Goal: Task Accomplishment & Management: Manage account settings

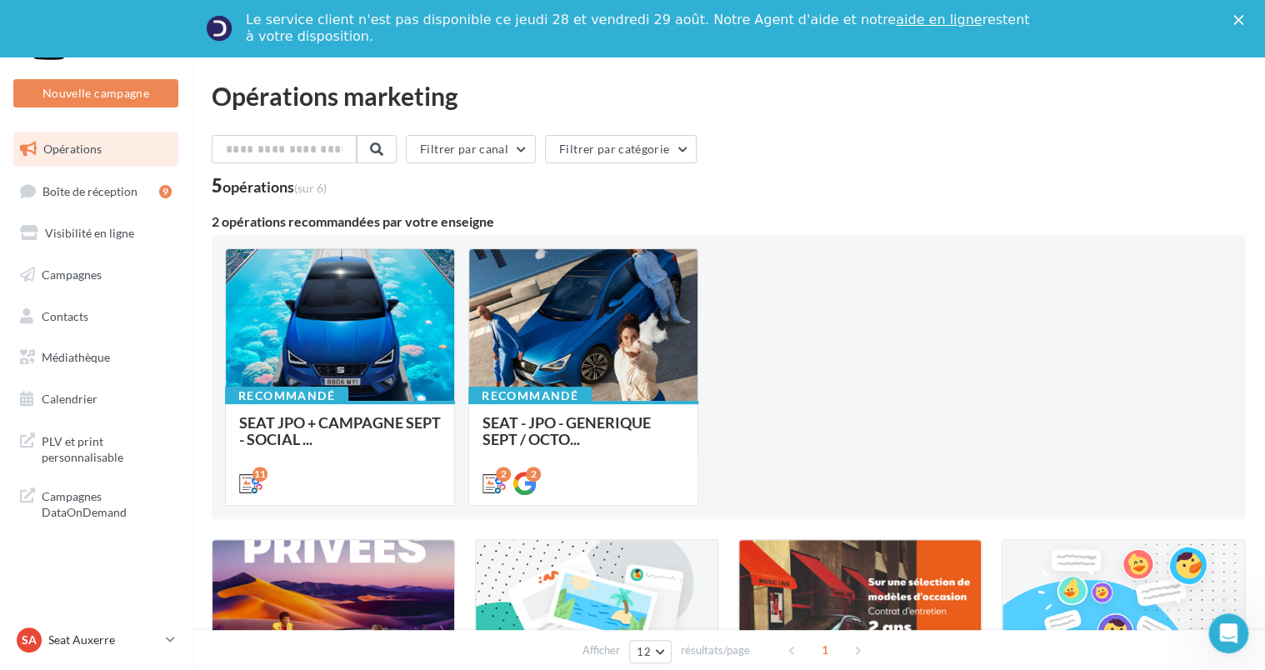
click at [1250, 16] on div "Fermer" at bounding box center [1241, 20] width 17 height 10
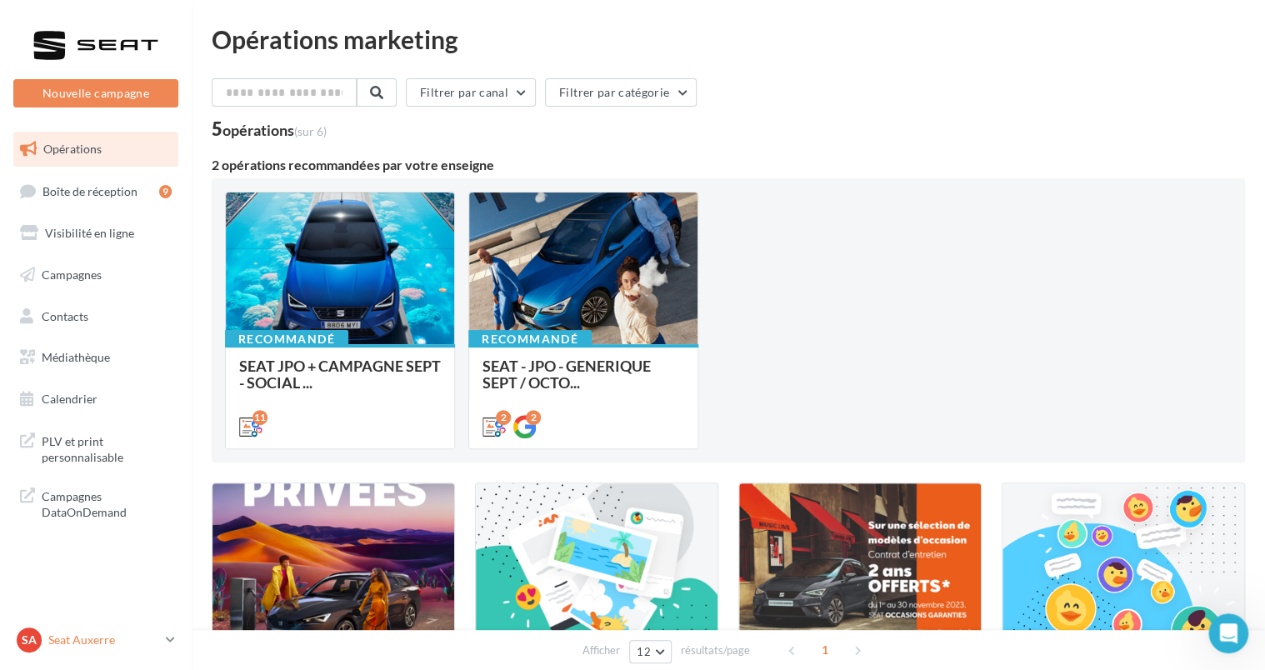
click at [117, 655] on link "SA Seat [GEOGRAPHIC_DATA] SEAT-[GEOGRAPHIC_DATA]" at bounding box center [95, 640] width 165 height 32
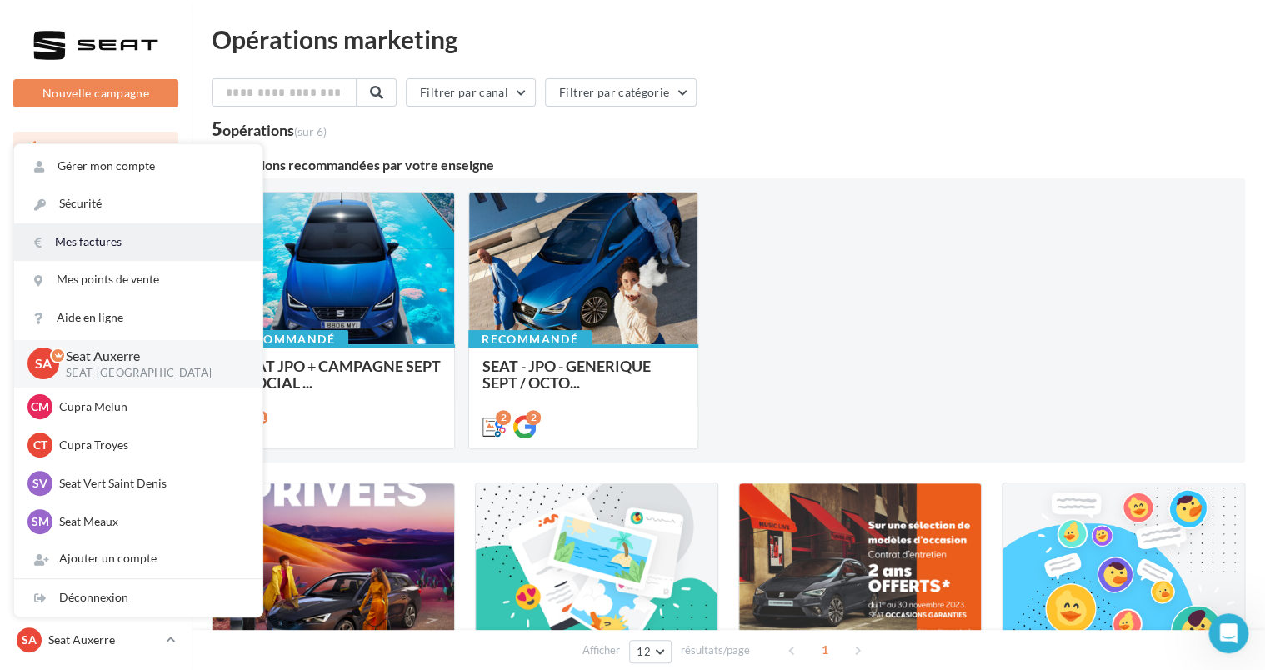
click at [81, 234] on link "Mes factures" at bounding box center [138, 242] width 248 height 38
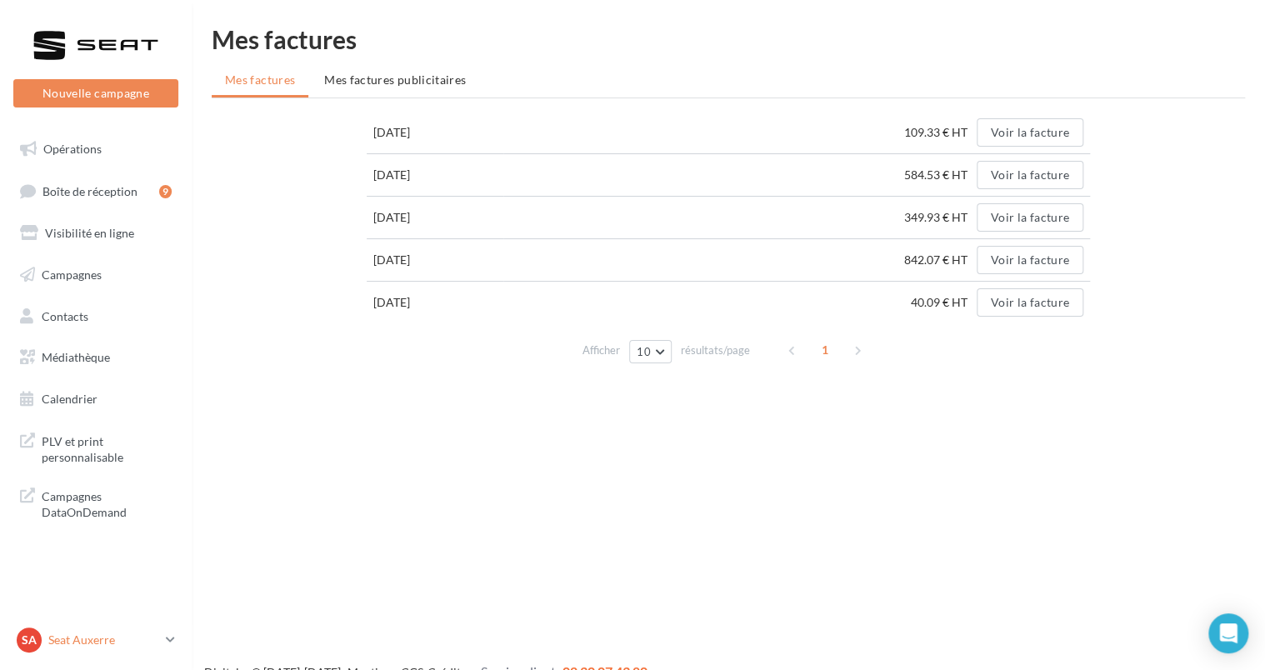
click at [87, 637] on p "Seat Auxerre" at bounding box center [103, 640] width 111 height 17
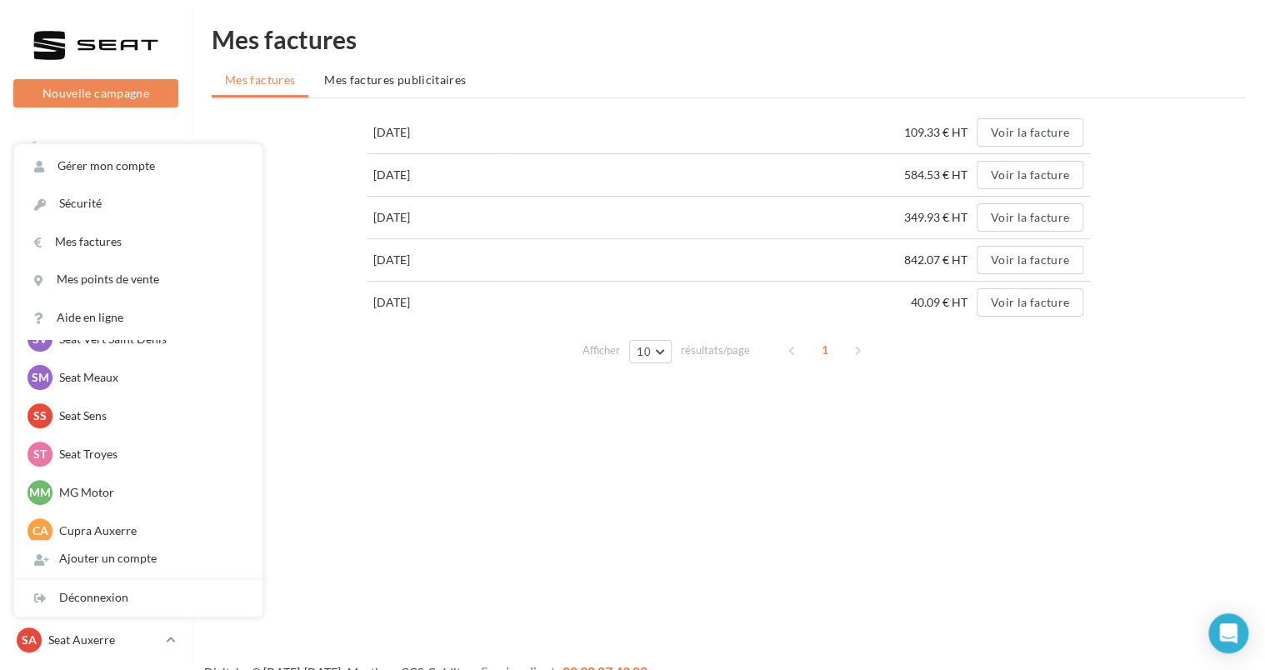
scroll to position [153, 0]
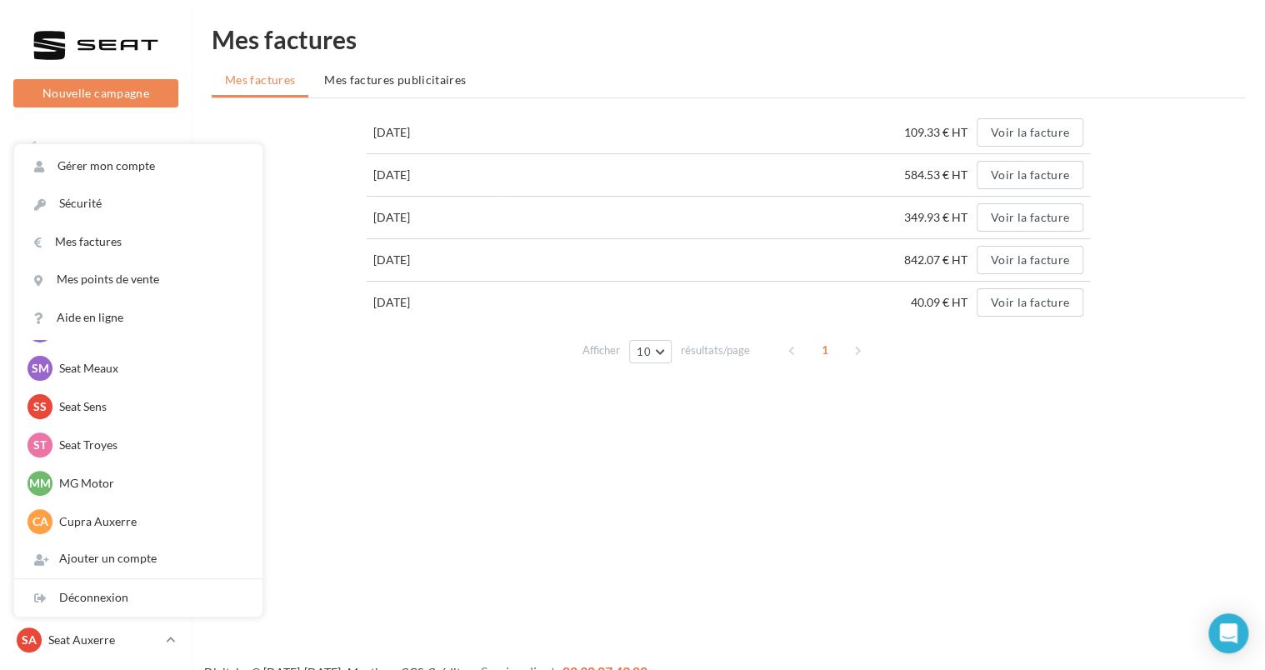
click at [374, 542] on div "Nouvelle campagne Nouvelle campagne Opérations Boîte de réception 9 Visibilité …" at bounding box center [632, 362] width 1265 height 670
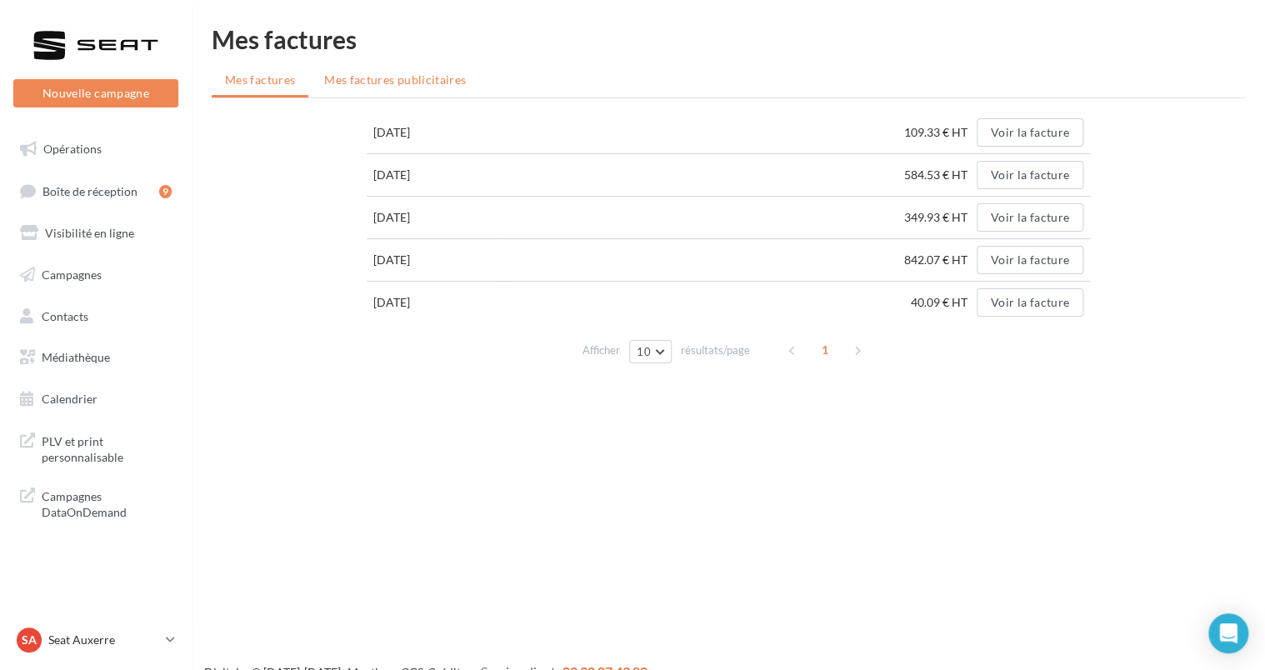
click at [358, 84] on span "Mes factures publicitaires" at bounding box center [395, 80] width 142 height 14
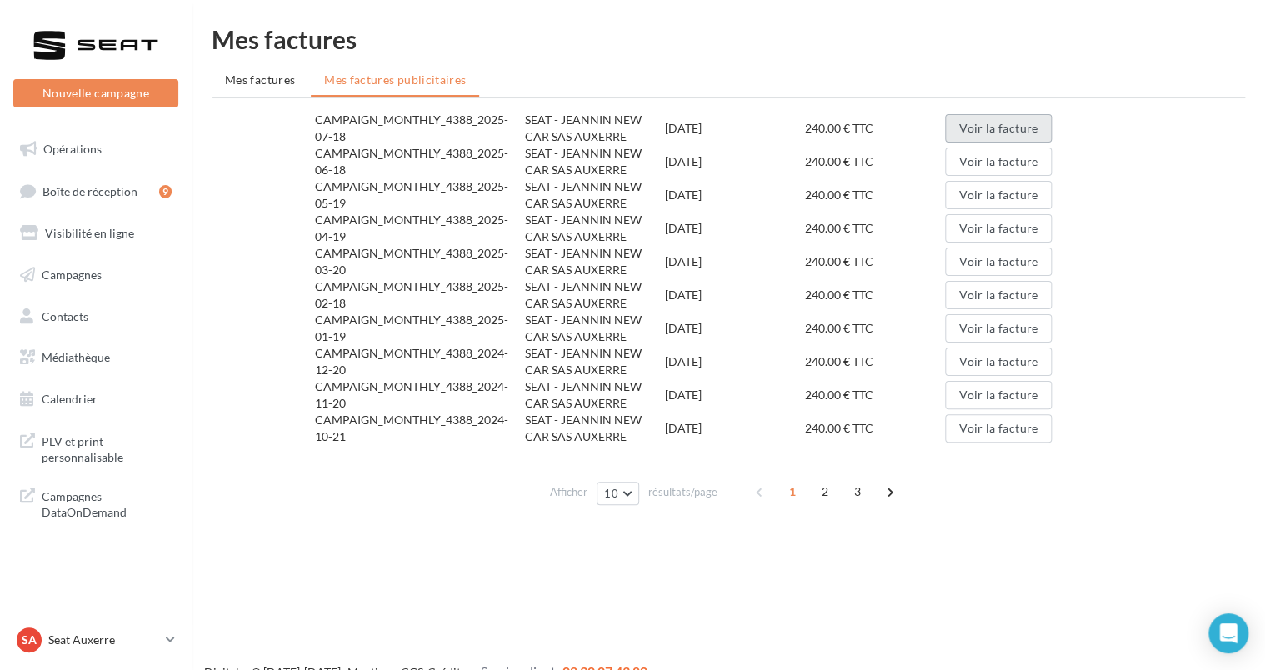
click at [957, 125] on button "Voir la facture" at bounding box center [998, 128] width 107 height 28
click at [737, 79] on ul "Mes factures Mes factures publicitaires" at bounding box center [728, 81] width 1033 height 33
click at [82, 630] on div "SA Seat [GEOGRAPHIC_DATA] SEAT-[GEOGRAPHIC_DATA]" at bounding box center [88, 640] width 143 height 25
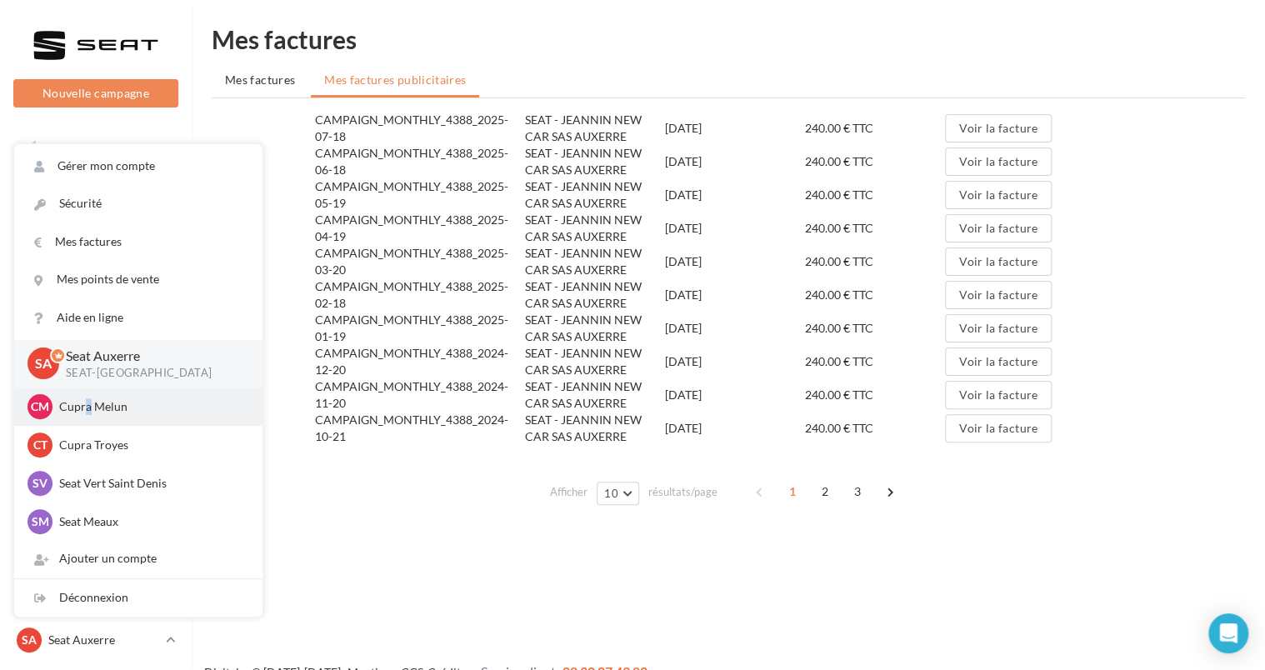
click at [88, 413] on p "Cupra Melun" at bounding box center [150, 406] width 183 height 17
drag, startPoint x: 88, startPoint y: 413, endPoint x: 79, endPoint y: 410, distance: 9.8
click at [79, 410] on p "Cupra Melun" at bounding box center [150, 406] width 183 height 17
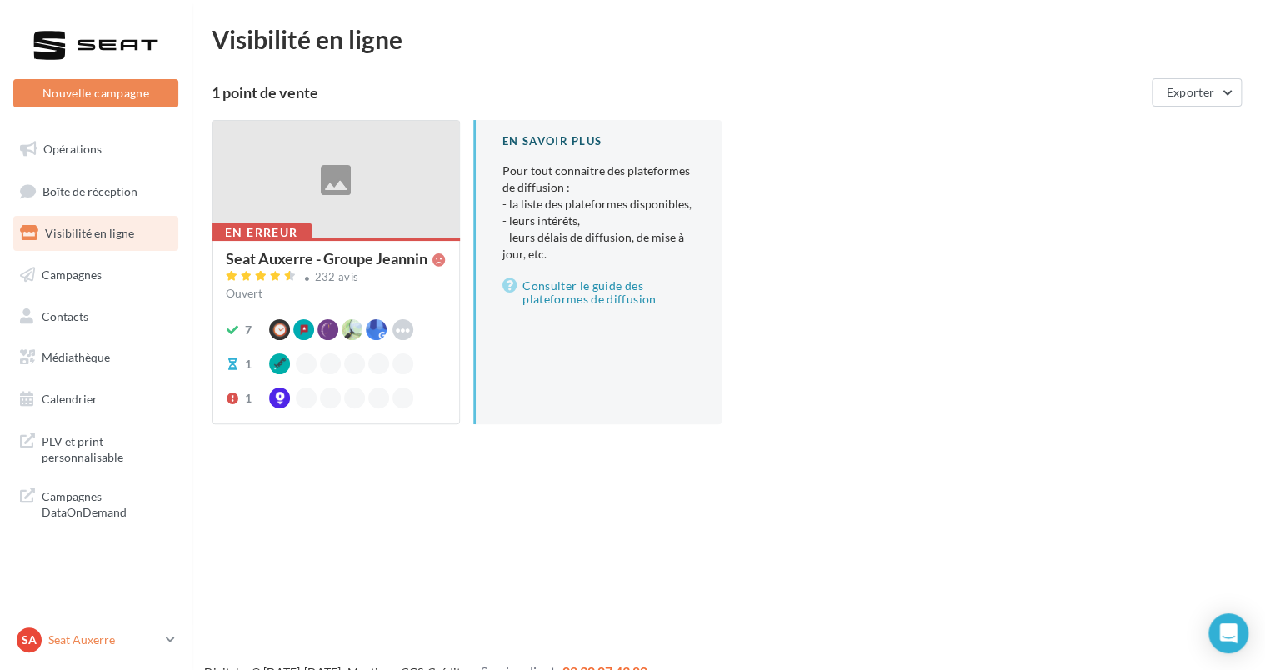
click at [130, 644] on p "Seat Auxerre" at bounding box center [103, 640] width 111 height 17
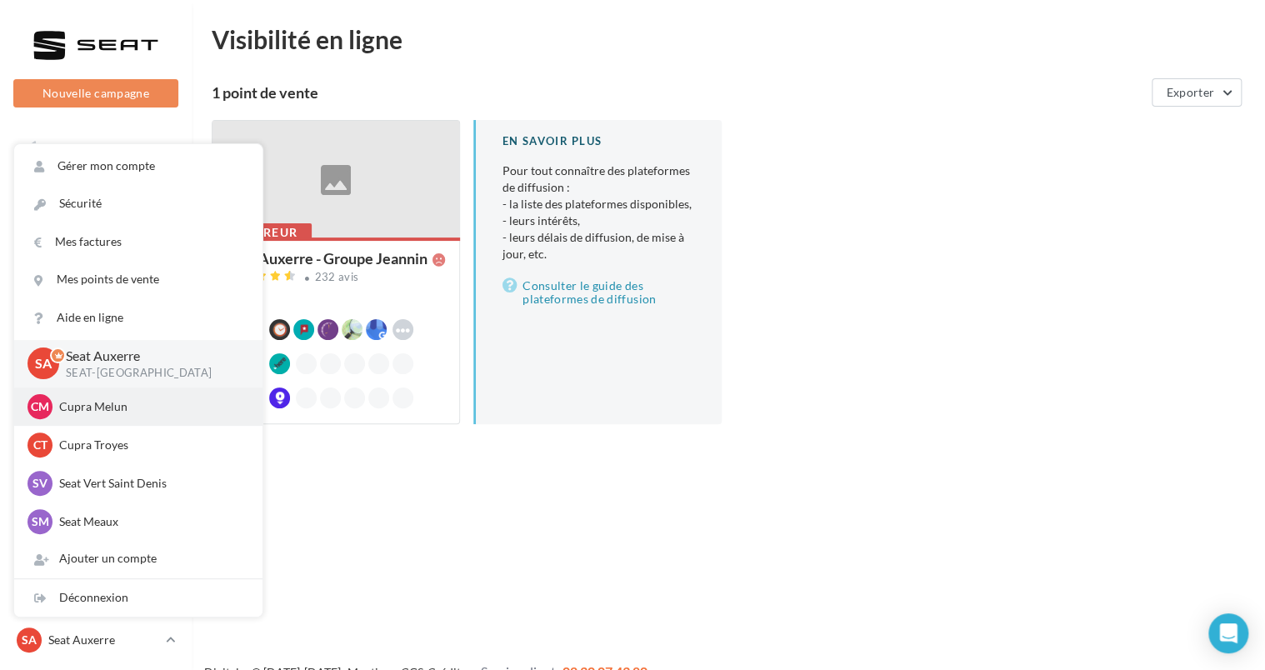
click at [75, 394] on div "CM Cupra Melun cupra_melun" at bounding box center [139, 406] width 222 height 25
click at [93, 408] on p "Cupra Melun" at bounding box center [150, 406] width 183 height 17
click at [108, 413] on p "Cupra Melun" at bounding box center [150, 406] width 183 height 17
click at [108, 403] on p "Cupra Melun" at bounding box center [150, 406] width 183 height 17
click at [102, 449] on p "Cupra Troyes" at bounding box center [150, 445] width 183 height 17
